Goal: Information Seeking & Learning: Learn about a topic

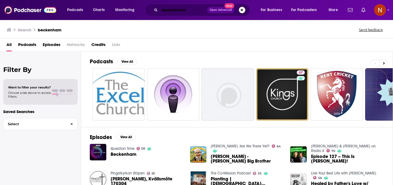
click at [176, 8] on input "beckenham" at bounding box center [183, 10] width 47 height 9
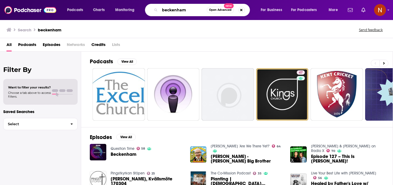
click at [176, 8] on input "beckenham" at bounding box center [183, 10] width 47 height 9
paste input "جولان"
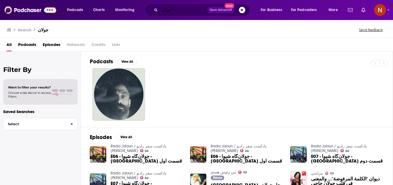
click at [178, 9] on input "جولان" at bounding box center [183, 10] width 47 height 9
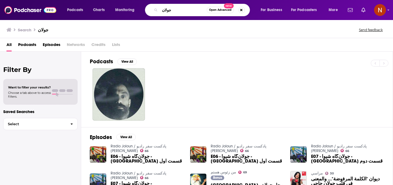
click at [178, 9] on input "جولان" at bounding box center [183, 10] width 47 height 9
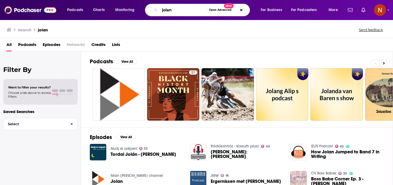
click at [176, 9] on input "jolan" at bounding box center [183, 10] width 47 height 9
paste input "بودكاست جولان"
type input "بودكاست جولان"
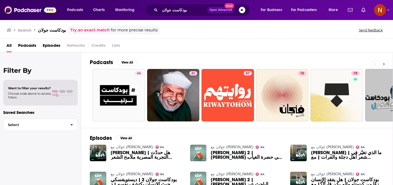
click at [383, 64] on icon at bounding box center [384, 64] width 2 height 2
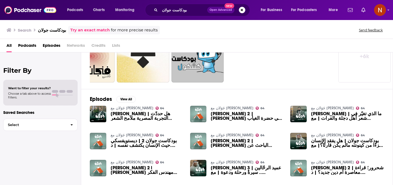
scroll to position [41, 0]
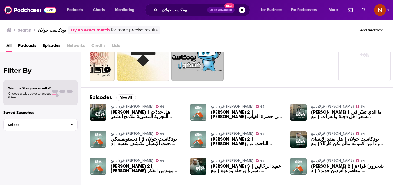
click at [138, 133] on link "جَوَلان مع [PERSON_NAME]" at bounding box center [132, 133] width 43 height 5
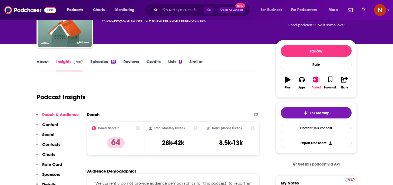
scroll to position [34, 0]
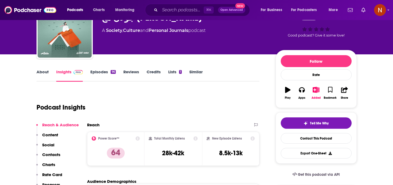
click at [101, 71] on link "Episodes 96" at bounding box center [102, 75] width 25 height 12
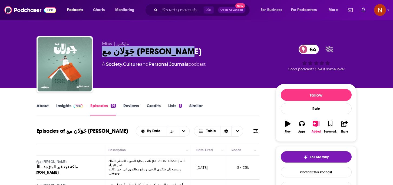
drag, startPoint x: 181, startPoint y: 56, endPoint x: 99, endPoint y: 54, distance: 81.1
click at [99, 54] on div "Mics | [PERSON_NAME] مع [PERSON_NAME] 64 A Society , Culture and Personal Journ…" at bounding box center [196, 65] width 320 height 58
copy h2 "جَوَلان مع [PERSON_NAME]"
